Goal: Information Seeking & Learning: Learn about a topic

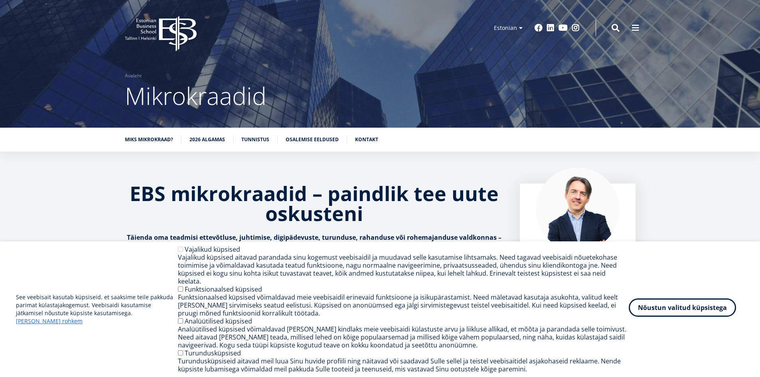
drag, startPoint x: 0, startPoint y: 0, endPoint x: 690, endPoint y: 309, distance: 755.8
click at [690, 309] on button "Nõustun valitud küpsistega" at bounding box center [682, 308] width 107 height 18
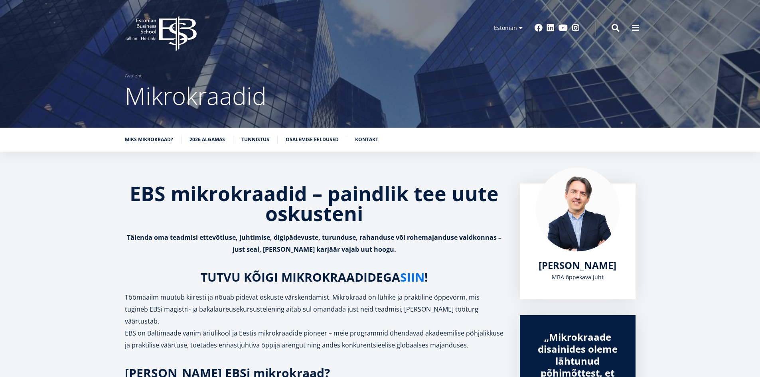
scroll to position [40, 0]
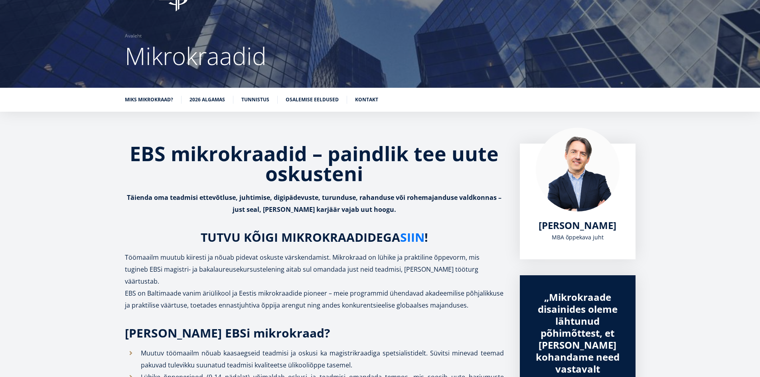
click at [416, 236] on link "SIIN" at bounding box center [412, 238] width 24 height 12
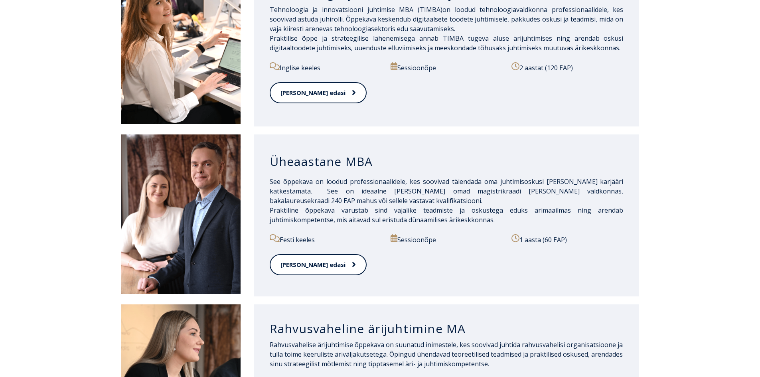
scroll to position [719, 0]
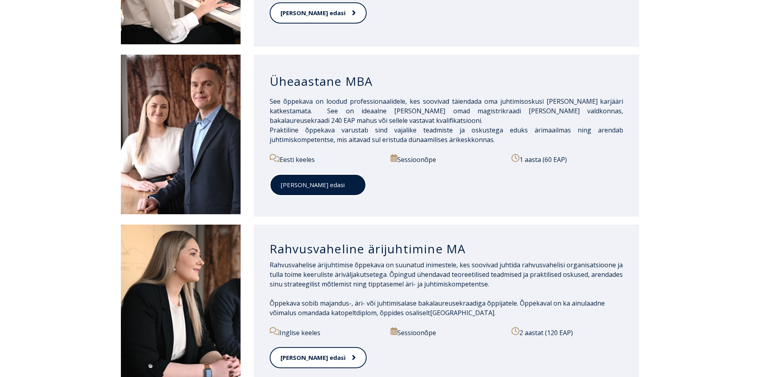
click at [303, 188] on link "[PERSON_NAME] edasi" at bounding box center [318, 185] width 97 height 22
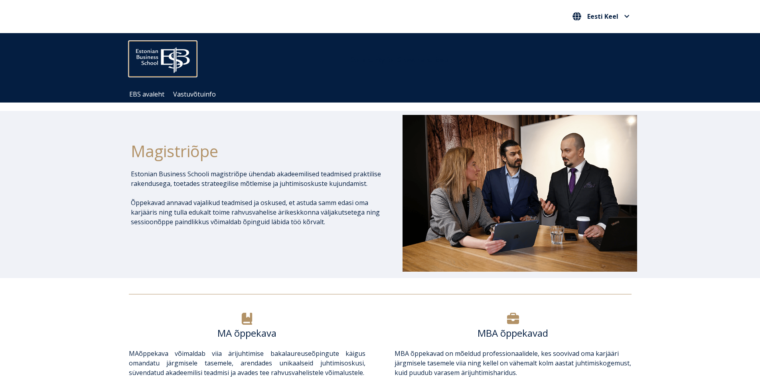
click at [157, 61] on img at bounding box center [163, 58] width 68 height 34
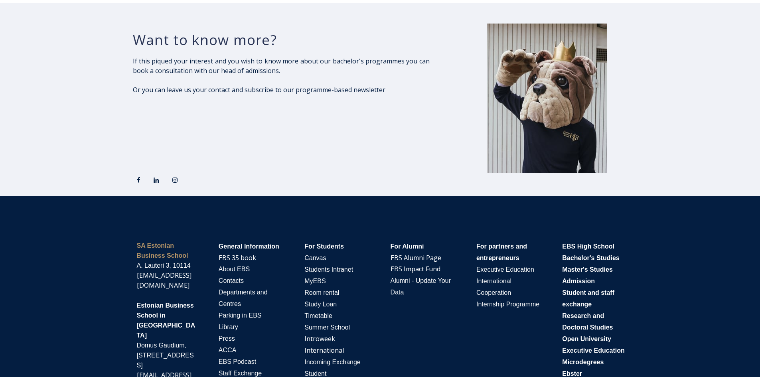
scroll to position [1311, 0]
